Goal: Task Accomplishment & Management: Use online tool/utility

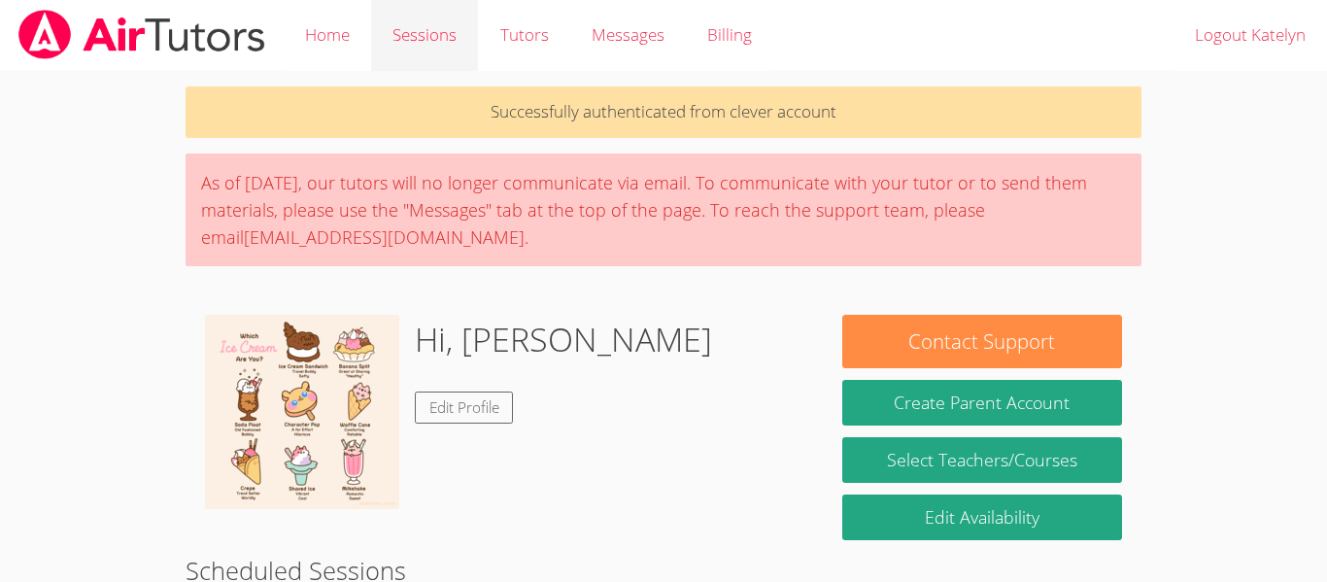
click at [414, 26] on link "Sessions" at bounding box center [424, 35] width 107 height 71
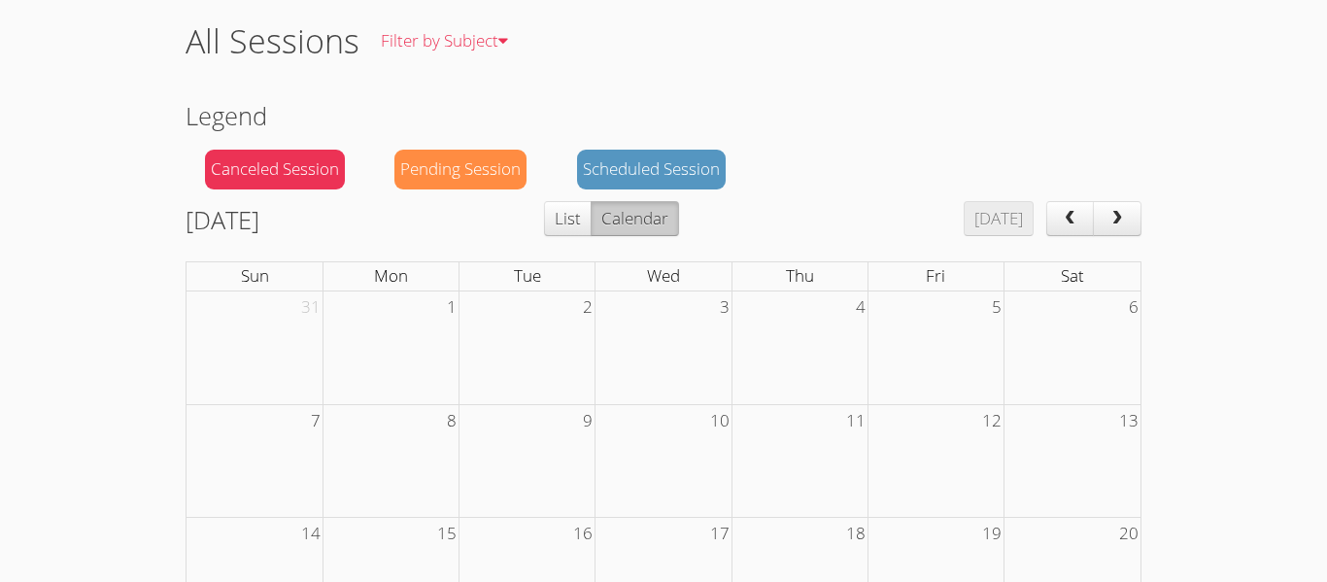
scroll to position [85, 0]
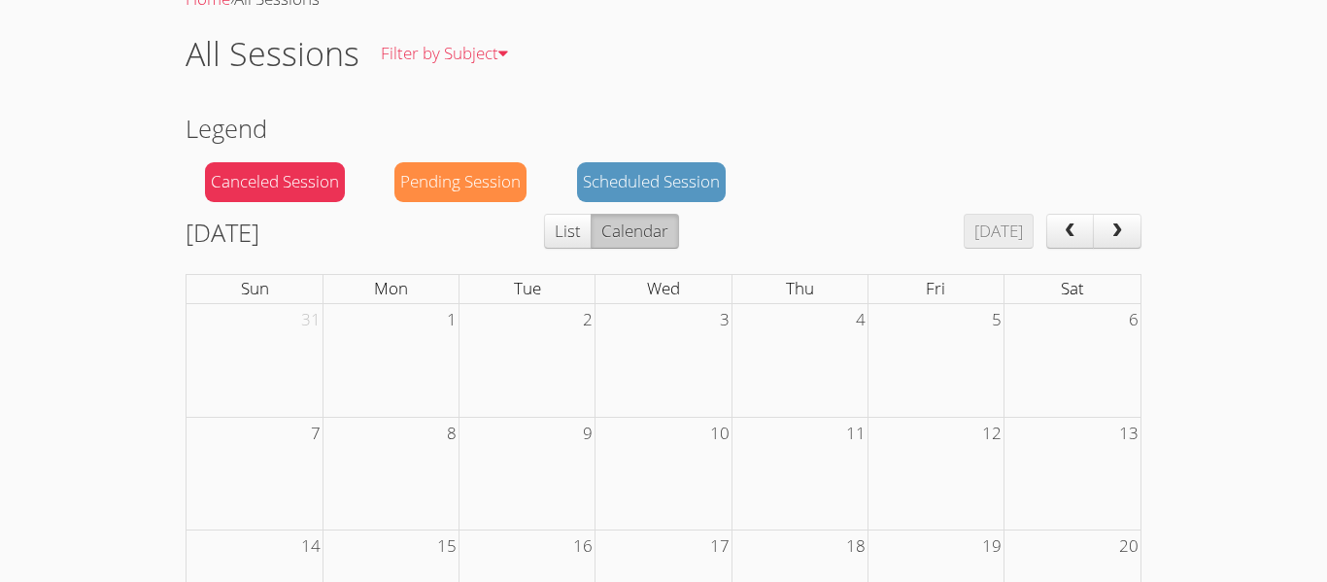
click at [1154, 246] on div "Home › All Sessions All Sessions Filter by Subject All Subjects Legend Canceled…" at bounding box center [664, 483] width 996 height 997
click at [1122, 232] on span "next" at bounding box center [1116, 231] width 19 height 17
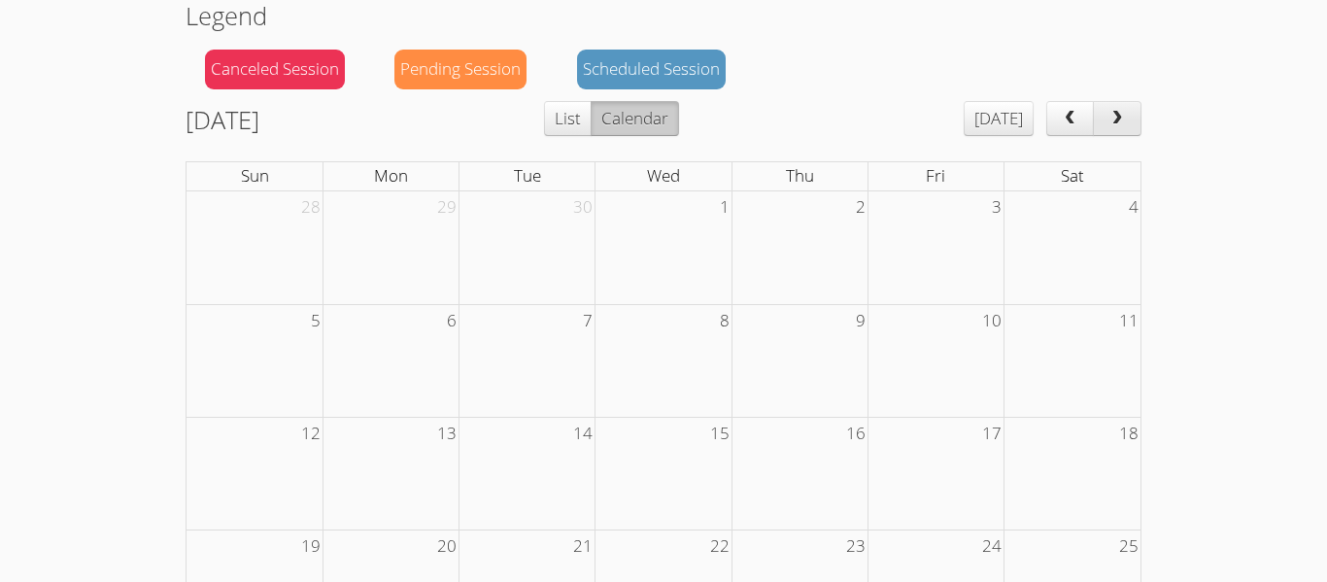
scroll to position [200, 0]
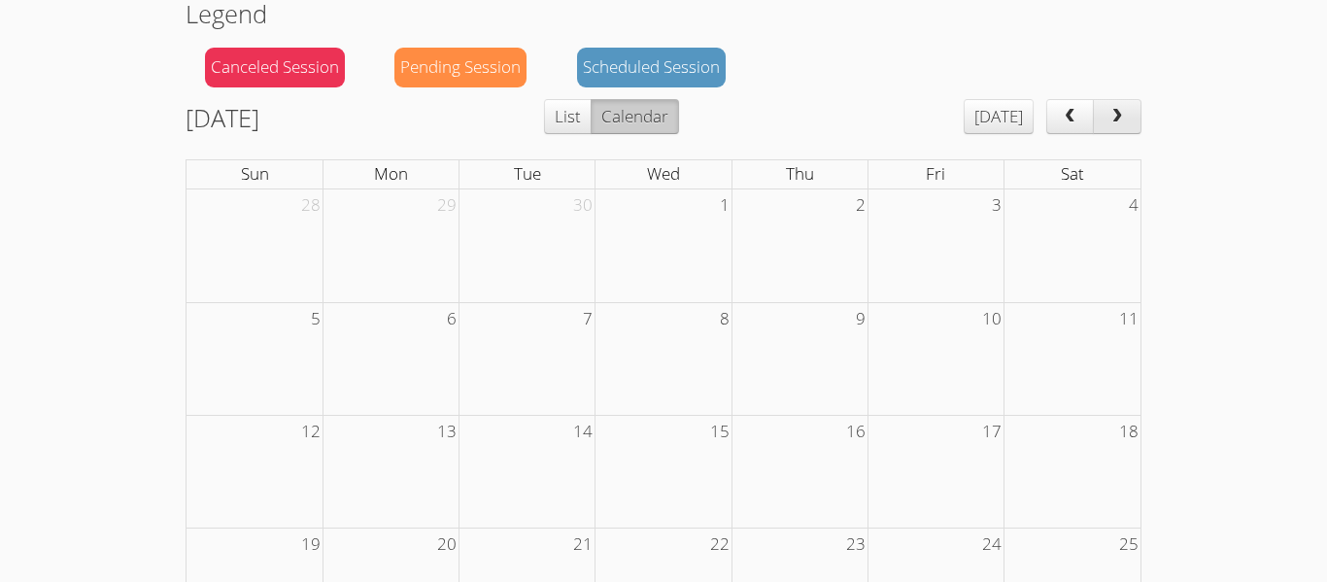
click at [1099, 133] on button "next" at bounding box center [1117, 116] width 49 height 35
click at [1011, 450] on td at bounding box center [1072, 471] width 136 height 113
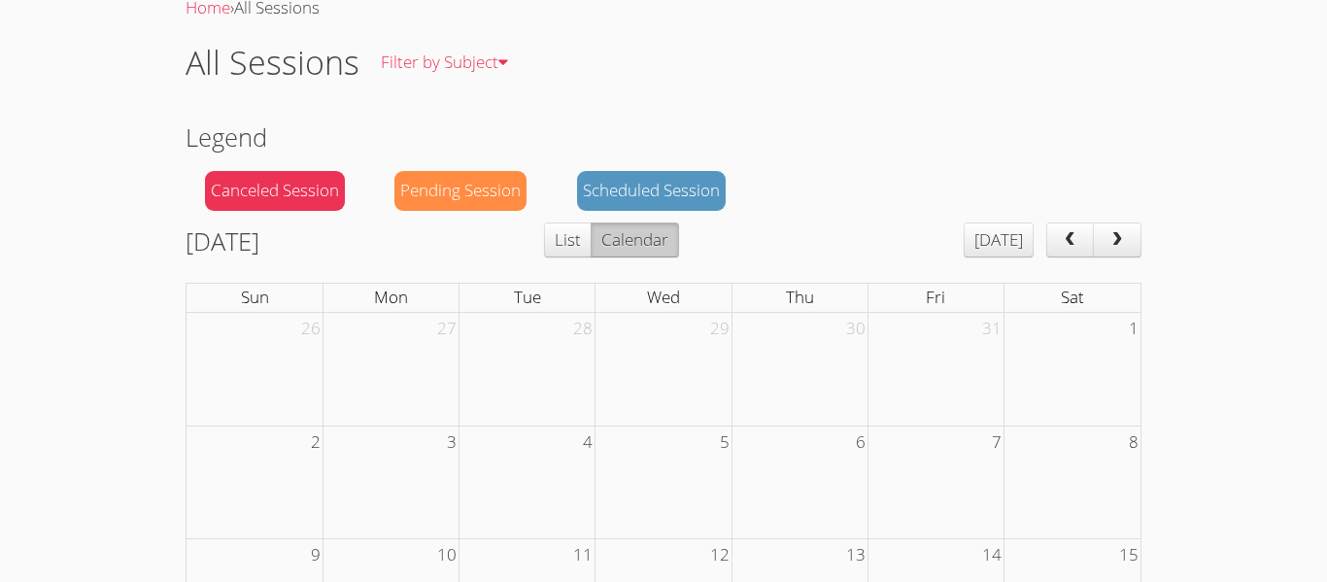
scroll to position [0, 0]
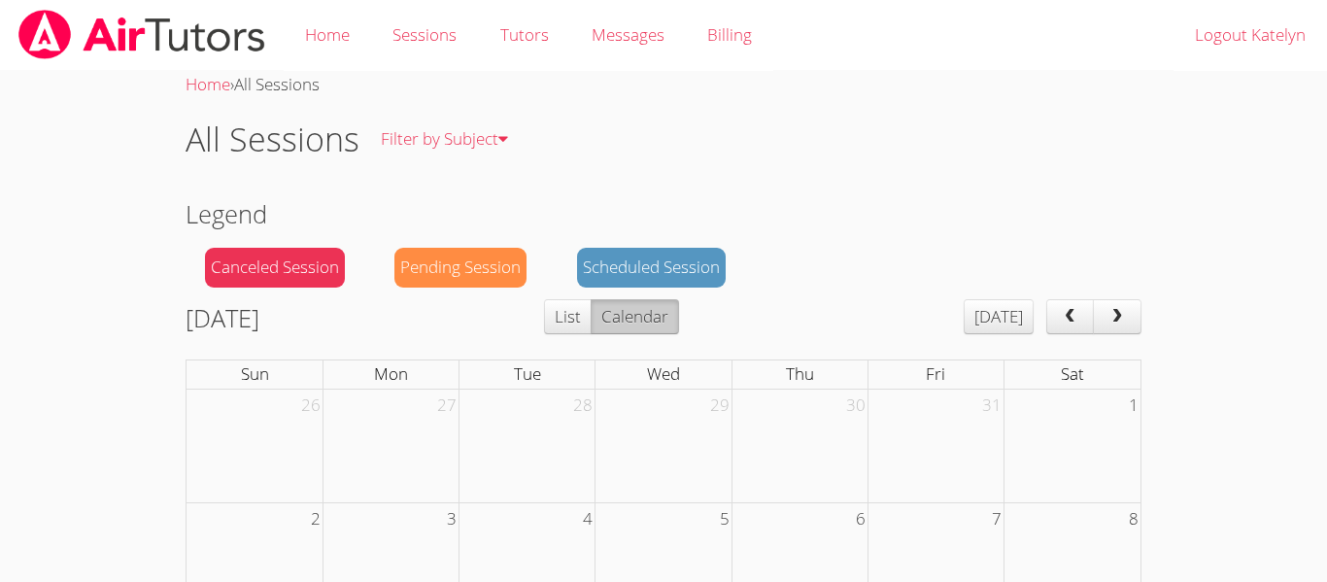
click at [1118, 328] on button "next" at bounding box center [1117, 316] width 49 height 35
click at [1099, 325] on button "next" at bounding box center [1117, 316] width 49 height 35
click at [1026, 323] on button "[DATE]" at bounding box center [999, 316] width 70 height 35
click at [1052, 330] on button "prev" at bounding box center [1070, 316] width 49 height 35
click at [1050, 327] on button "prev" at bounding box center [1070, 316] width 49 height 35
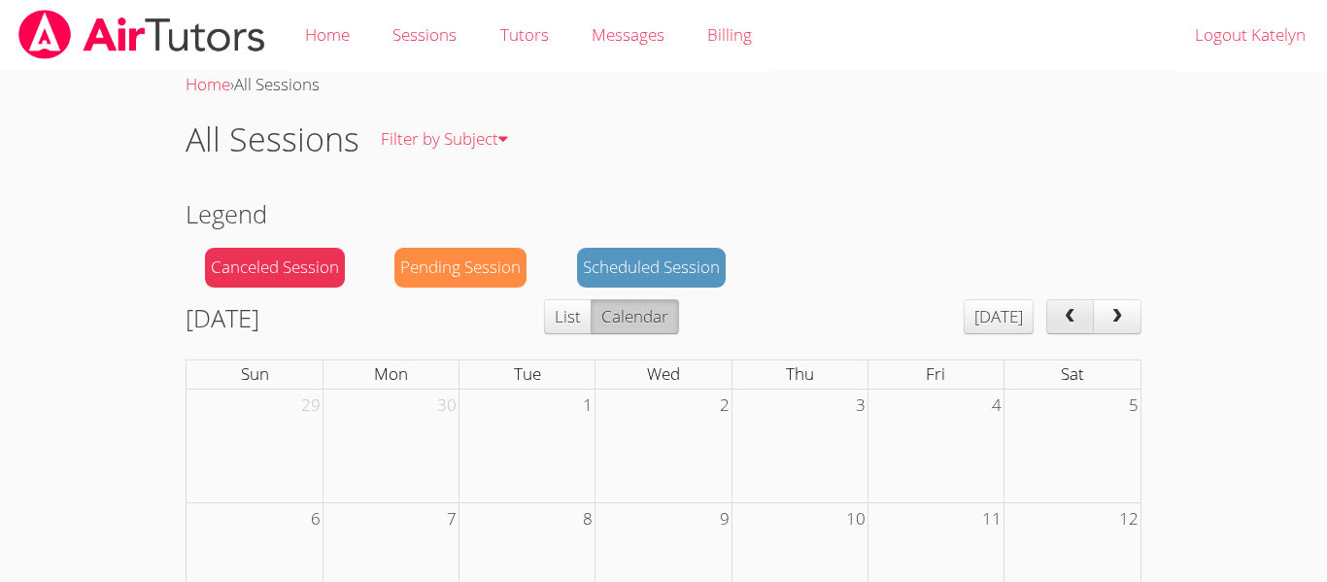
click at [1049, 326] on button "prev" at bounding box center [1070, 316] width 49 height 35
click at [1051, 324] on button "prev" at bounding box center [1070, 316] width 49 height 35
click at [1052, 324] on button "prev" at bounding box center [1070, 316] width 49 height 35
click at [1053, 324] on button "prev" at bounding box center [1070, 316] width 49 height 35
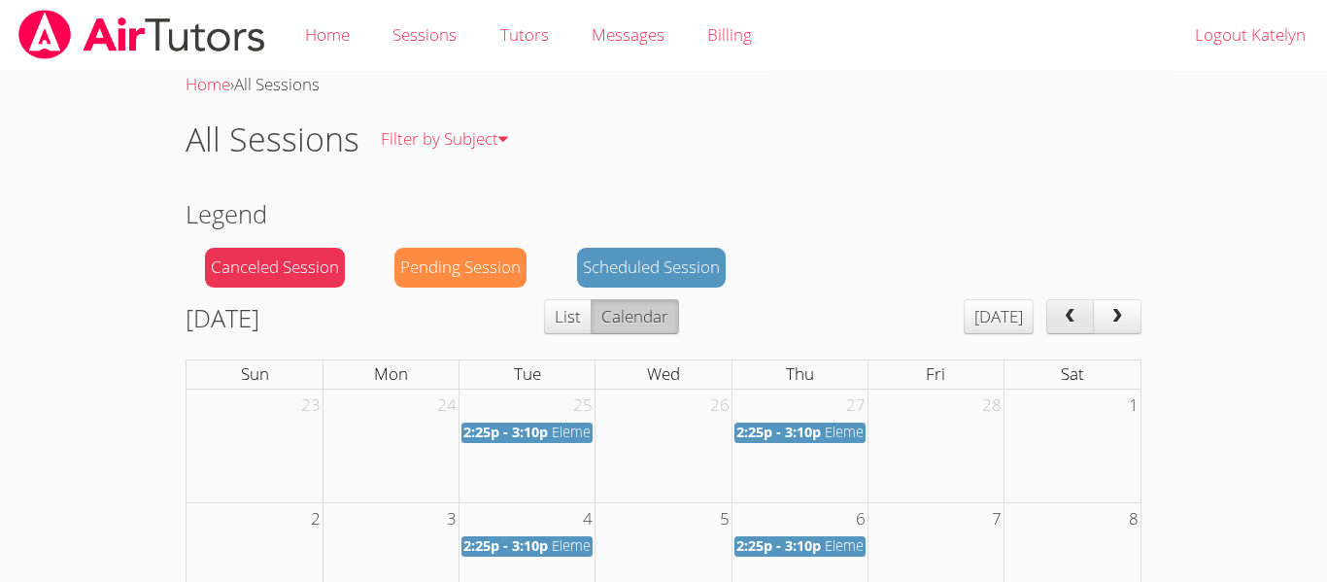
click at [1051, 323] on button "prev" at bounding box center [1070, 316] width 49 height 35
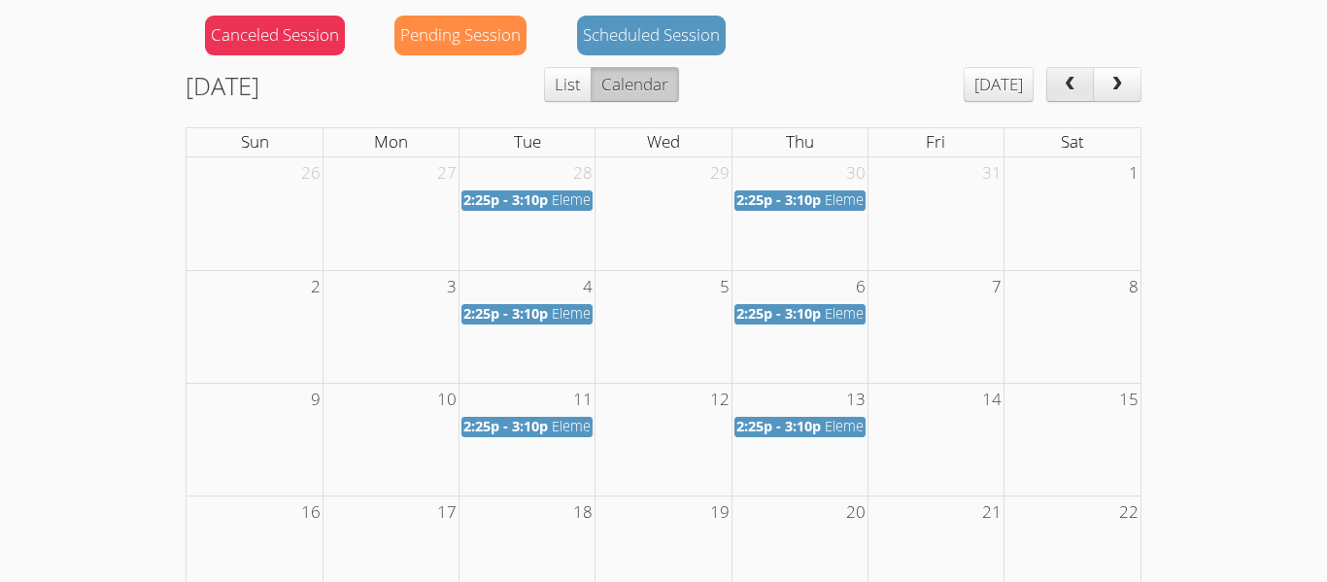
scroll to position [225, 0]
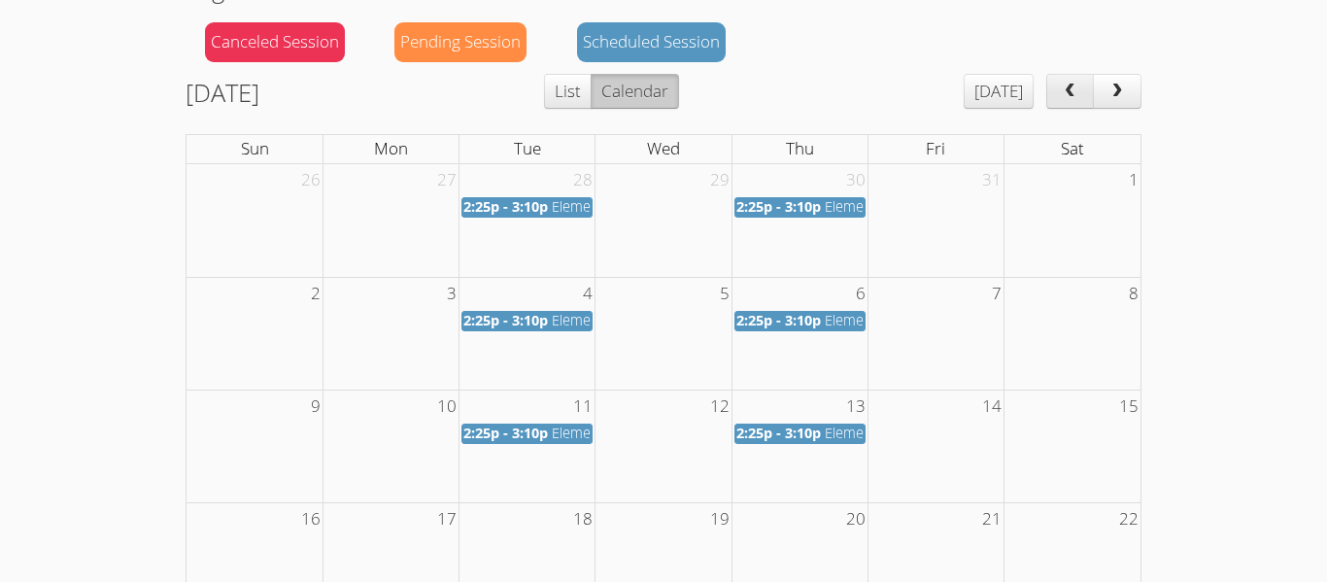
click at [1127, 103] on button "next" at bounding box center [1117, 91] width 49 height 35
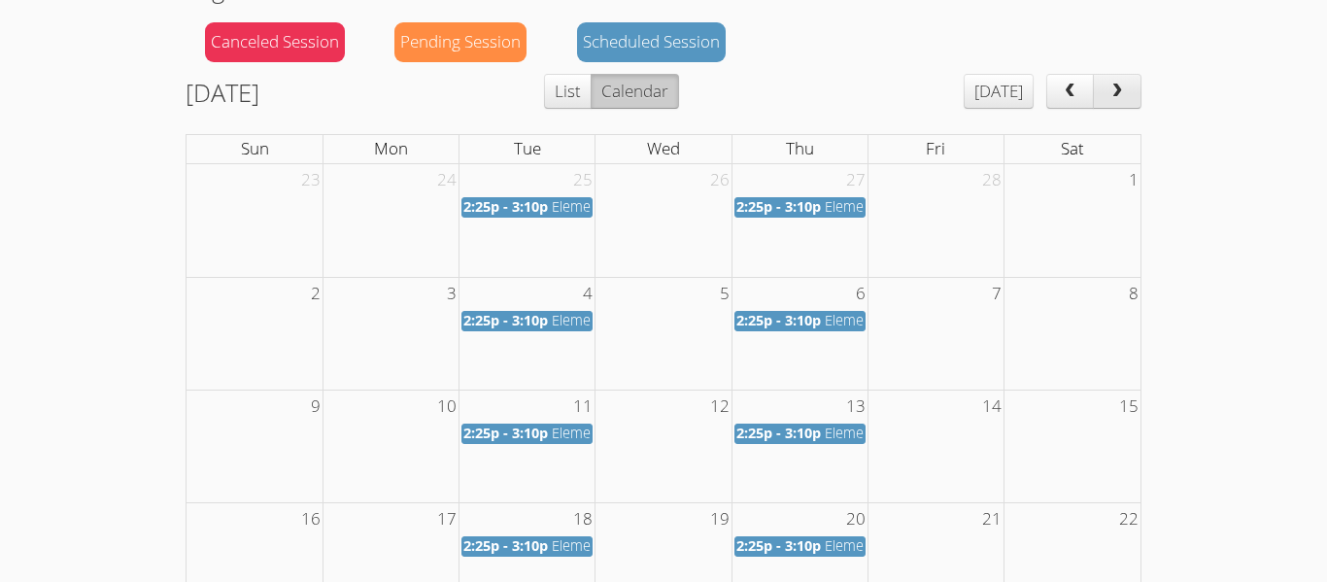
click at [1119, 105] on button "next" at bounding box center [1117, 91] width 49 height 35
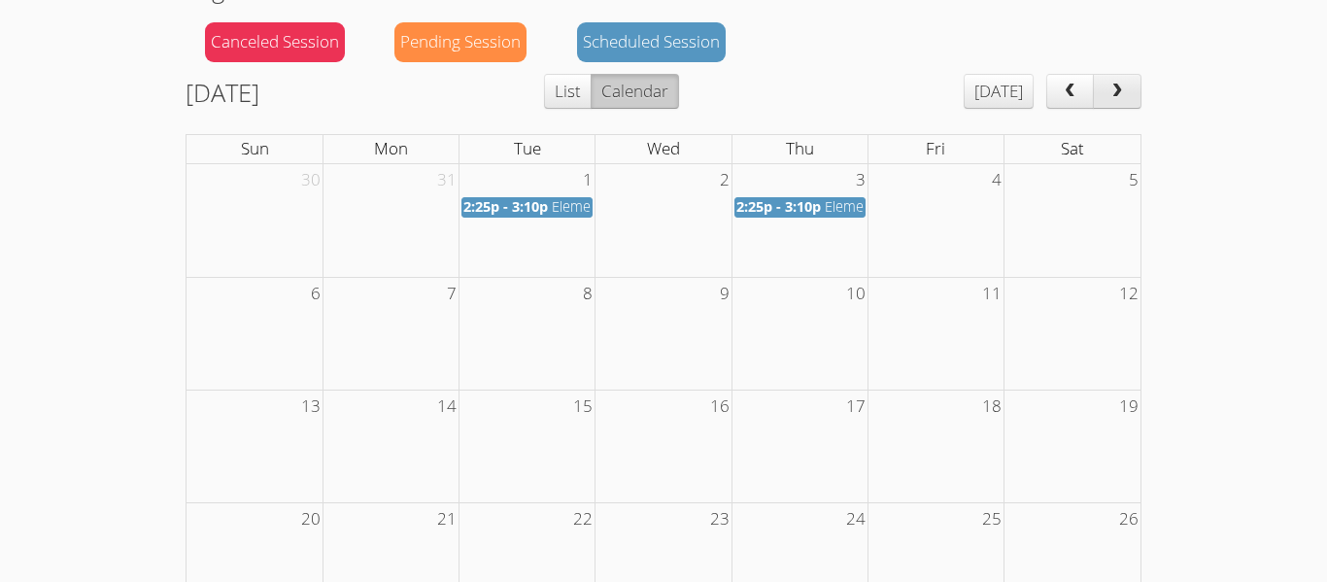
click at [1113, 118] on div "[DATE] [DATE] List Calendar Sun Mon Tue Wed Thu Fri Sat 30 31 1 2 3 4 5 2:25p -…" at bounding box center [664, 458] width 956 height 768
click at [837, 204] on span "Elementary Math" at bounding box center [880, 206] width 110 height 18
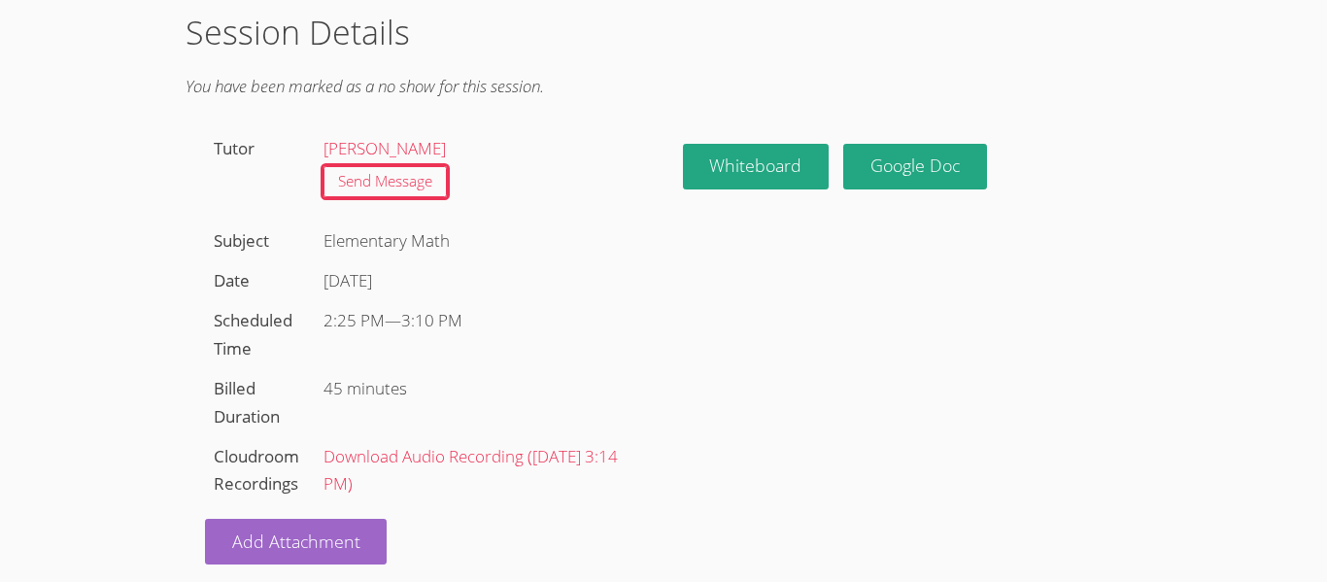
scroll to position [118, 0]
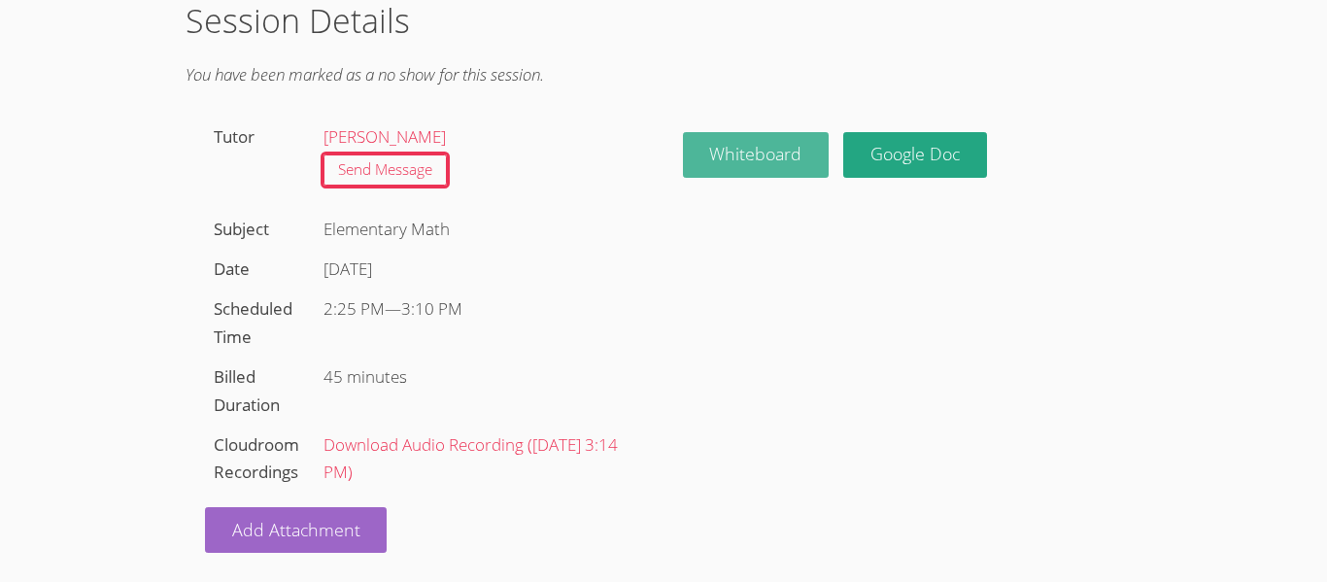
click at [778, 148] on button "Whiteboard" at bounding box center [756, 155] width 147 height 46
